Goal: Transaction & Acquisition: Purchase product/service

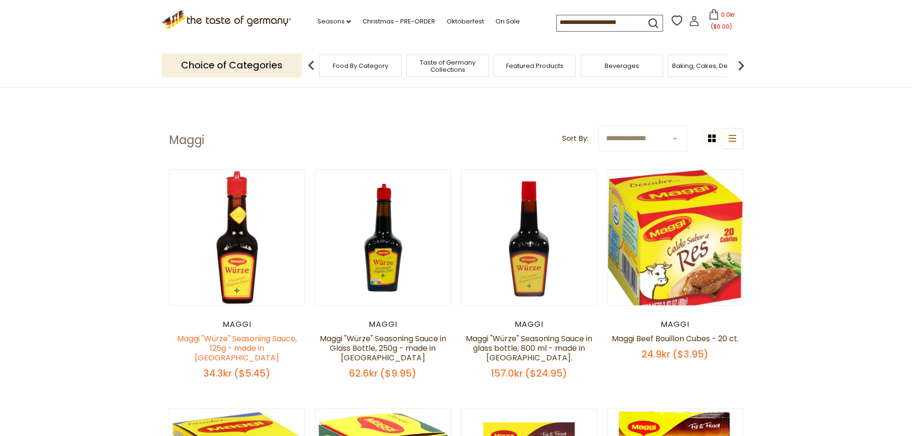
click at [221, 348] on link "Maggi "Würze" Seasoning Sauce, 125g - made in [GEOGRAPHIC_DATA]" at bounding box center [237, 348] width 120 height 30
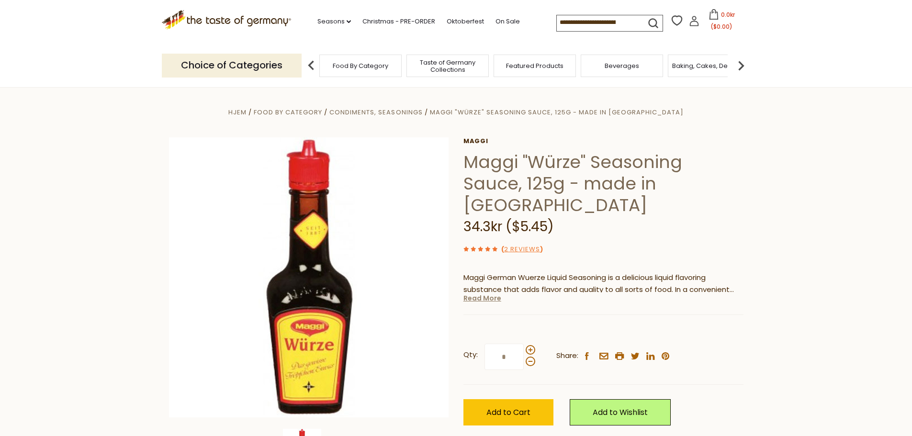
click at [493, 294] on link "Read More" at bounding box center [483, 299] width 38 height 10
